Goal: Find specific page/section: Find specific page/section

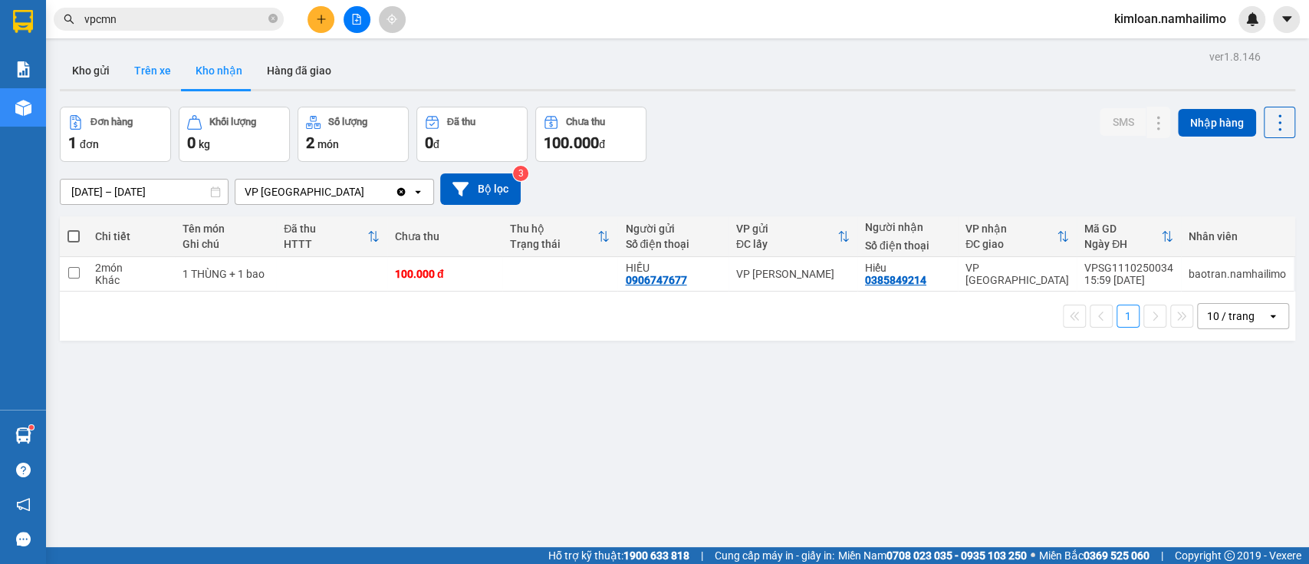
click at [163, 60] on button "Trên xe" at bounding box center [152, 70] width 61 height 37
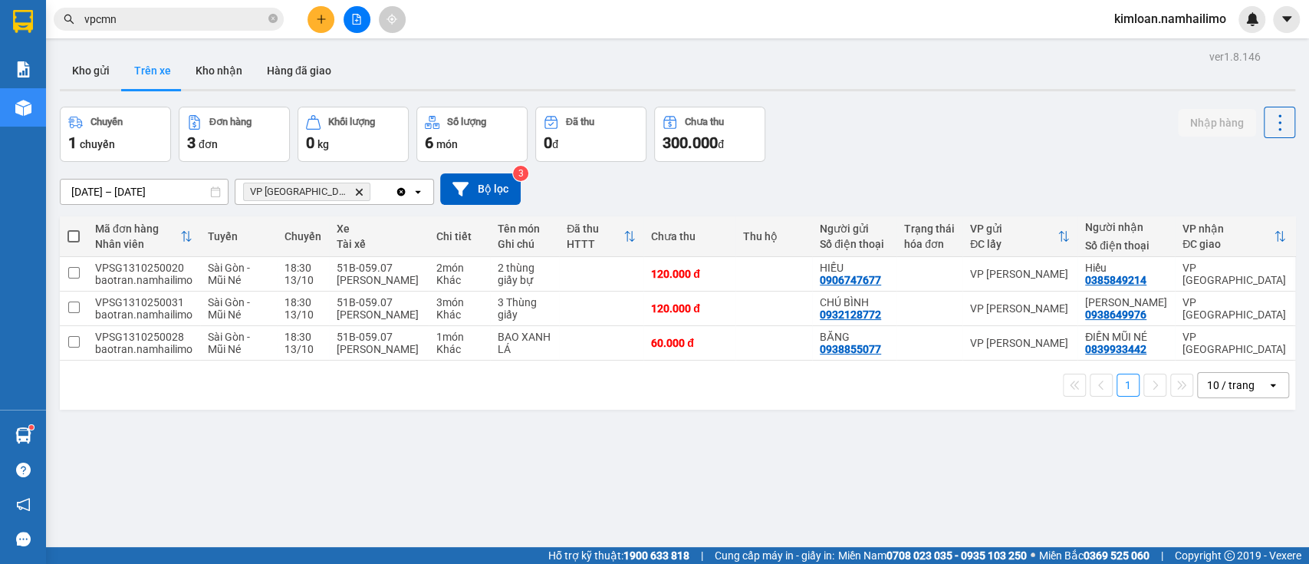
click at [658, 444] on div "ver 1.8.146 Kho gửi Trên xe Kho nhận Hàng đã giao Chuyến 1 chuyến Đơn hàng 3 đơ…" at bounding box center [678, 328] width 1248 height 564
click at [666, 456] on div "ver 1.8.146 Kho gửi Trên xe Kho nhận Hàng đã giao Chuyến 1 chuyến Đơn hàng 3 đơ…" at bounding box center [678, 328] width 1248 height 564
click at [210, 66] on button "Kho nhận" at bounding box center [218, 70] width 71 height 37
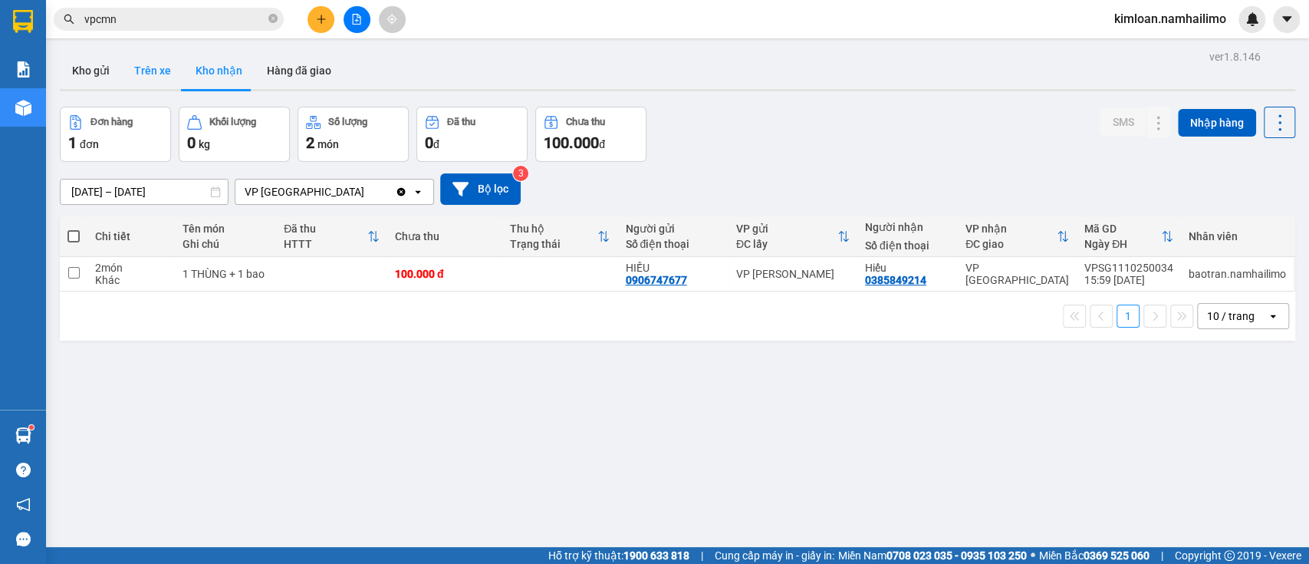
click at [155, 55] on button "Trên xe" at bounding box center [152, 70] width 61 height 37
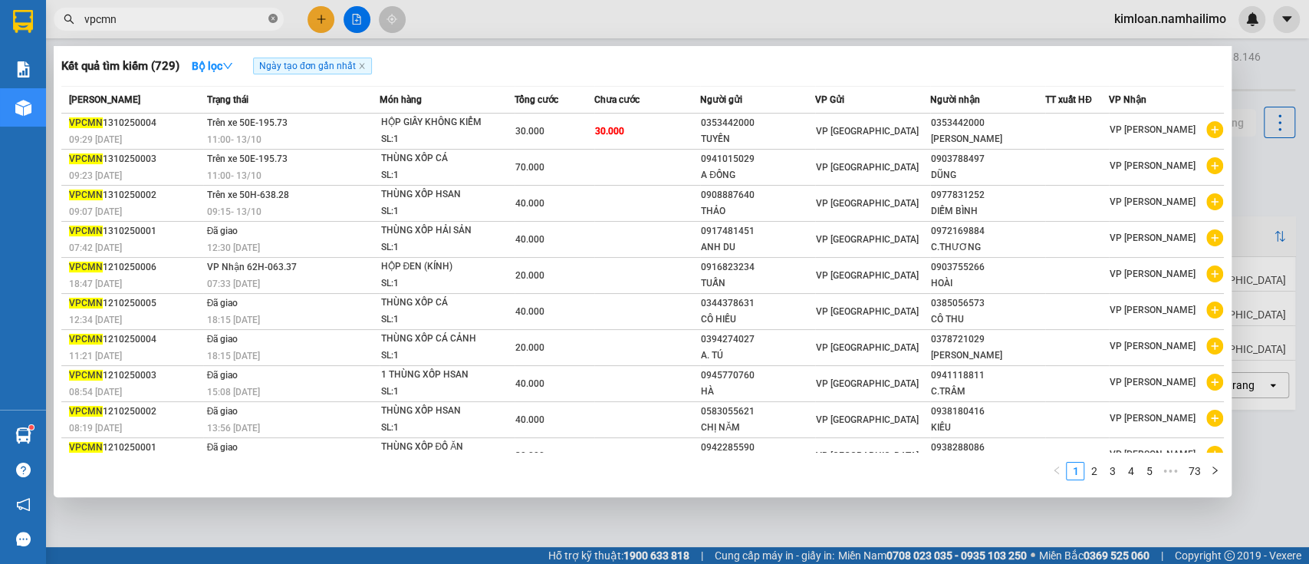
click at [275, 21] on icon "close-circle" at bounding box center [272, 18] width 9 height 9
click at [275, 21] on span at bounding box center [272, 19] width 9 height 17
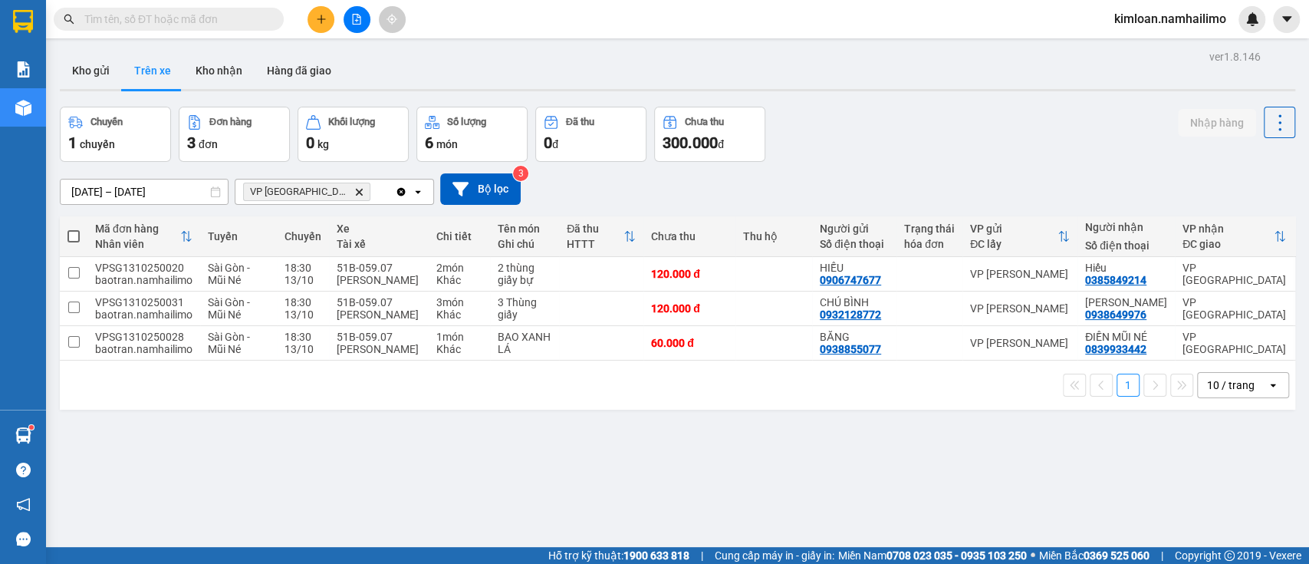
click at [617, 416] on div "ver 1.8.146 Kho gửi Trên xe Kho nhận Hàng đã giao Chuyến 1 chuyến Đơn hàng 3 đơ…" at bounding box center [678, 328] width 1248 height 564
click at [104, 69] on button "Kho gửi" at bounding box center [91, 70] width 62 height 37
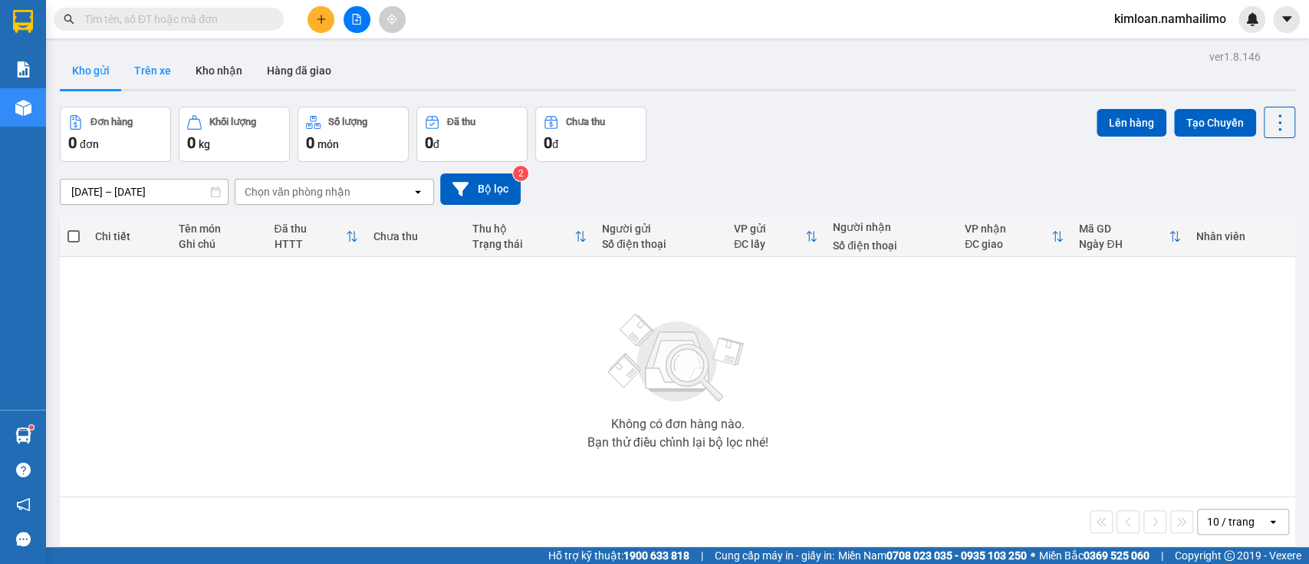
click at [165, 76] on button "Trên xe" at bounding box center [152, 70] width 61 height 37
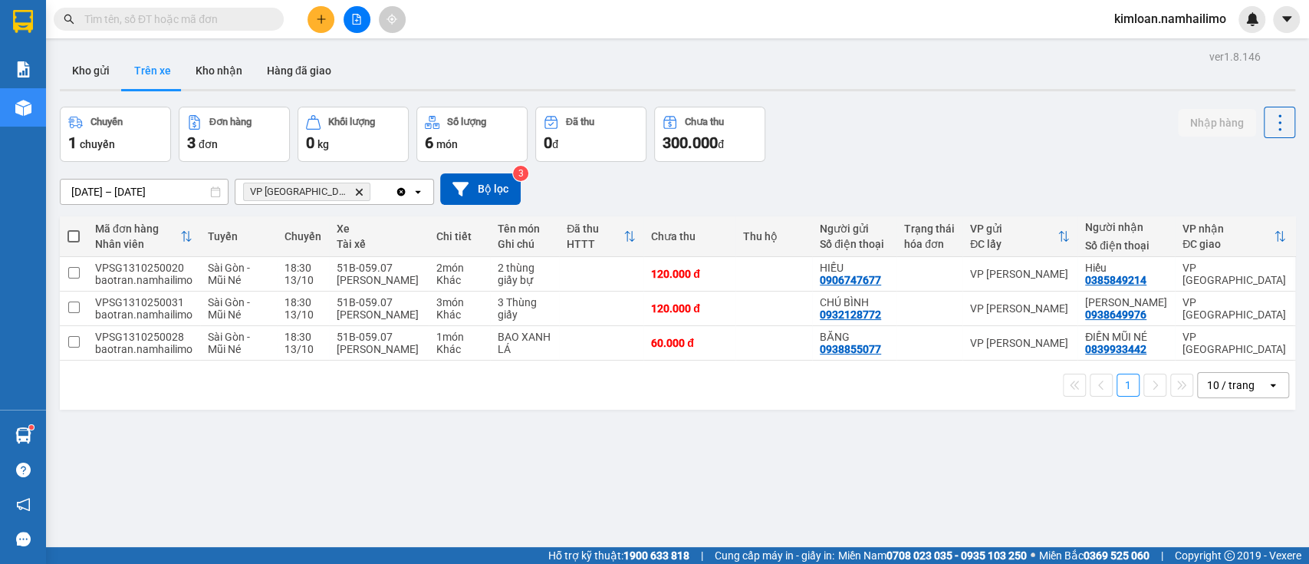
click at [743, 420] on div "ver 1.8.146 Kho gửi Trên xe Kho nhận Hàng đã giao Chuyến 1 chuyến Đơn hàng 3 đơ…" at bounding box center [678, 328] width 1248 height 564
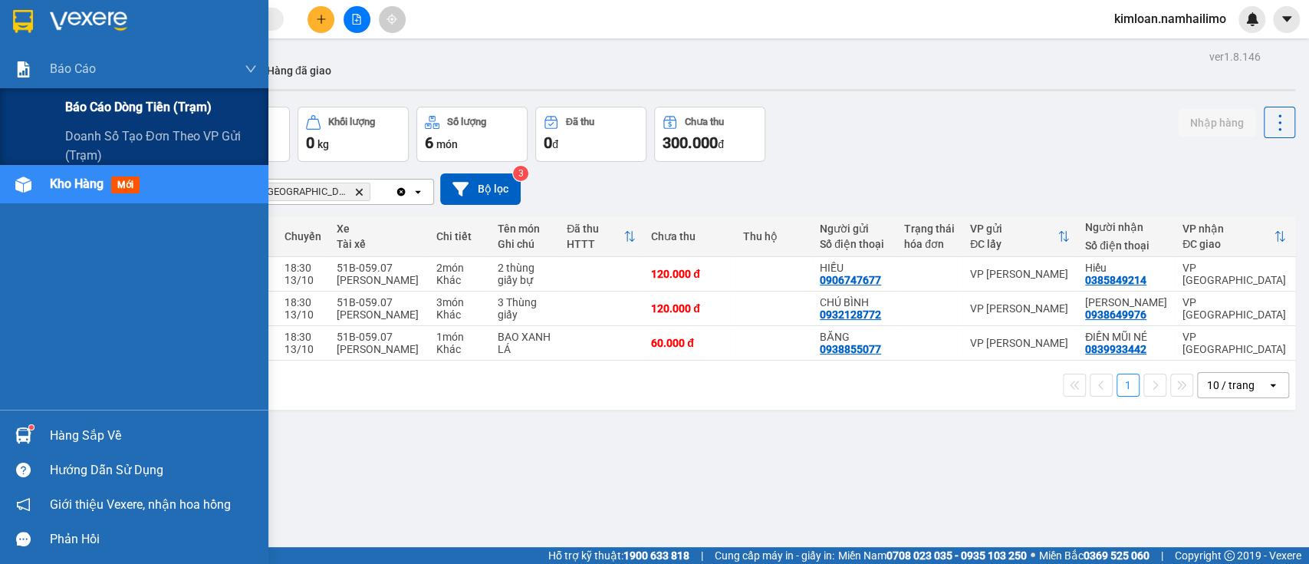
click at [100, 103] on span "Báo cáo dòng tiền (trạm)" at bounding box center [138, 106] width 146 height 19
